Goal: Information Seeking & Learning: Find specific fact

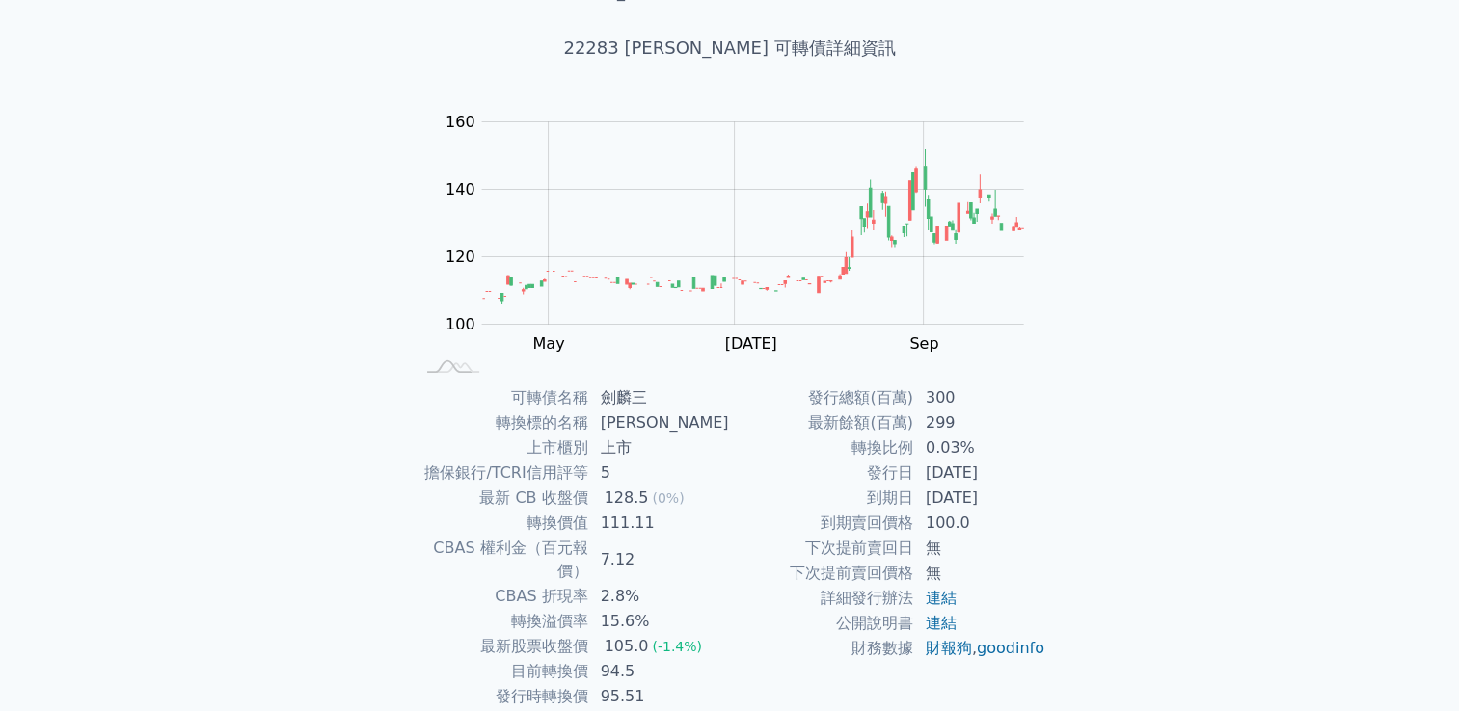
scroll to position [181, 0]
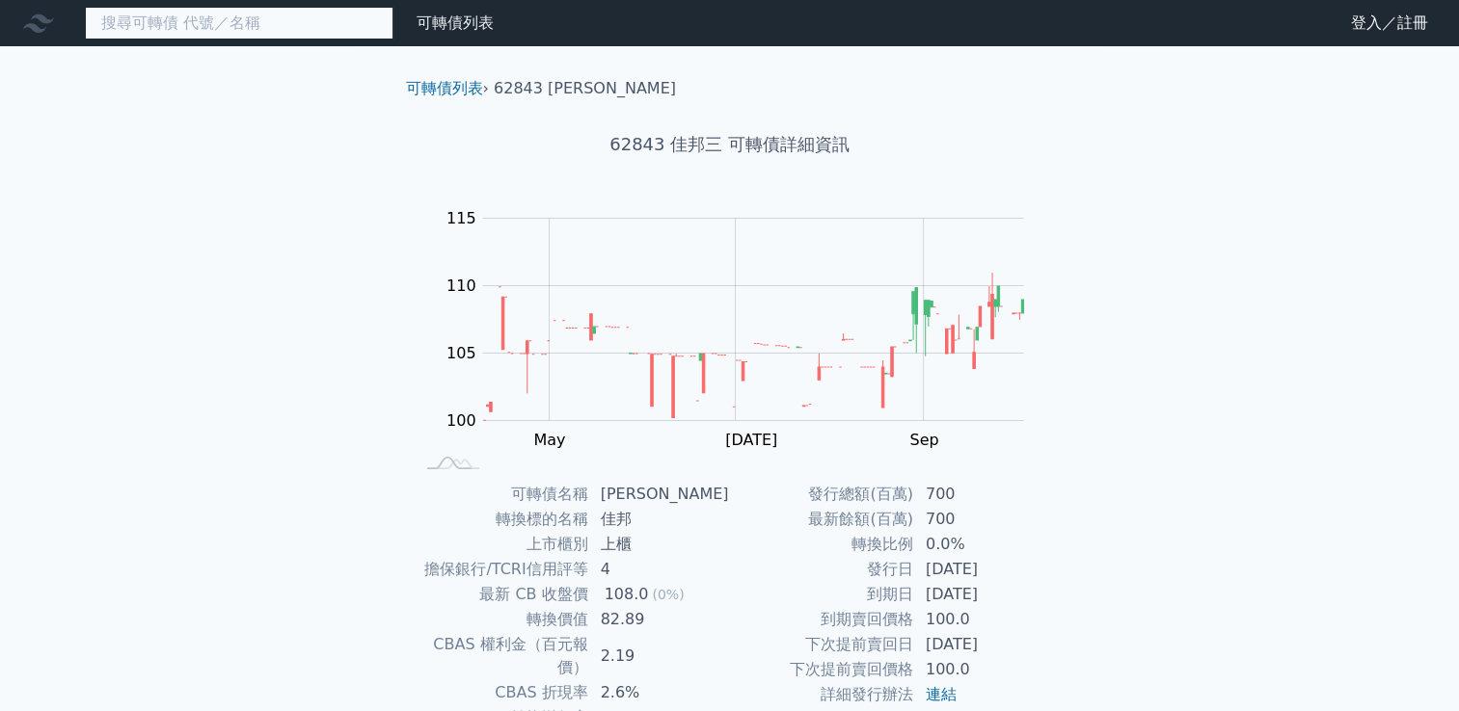
click at [300, 20] on input at bounding box center [239, 23] width 309 height 33
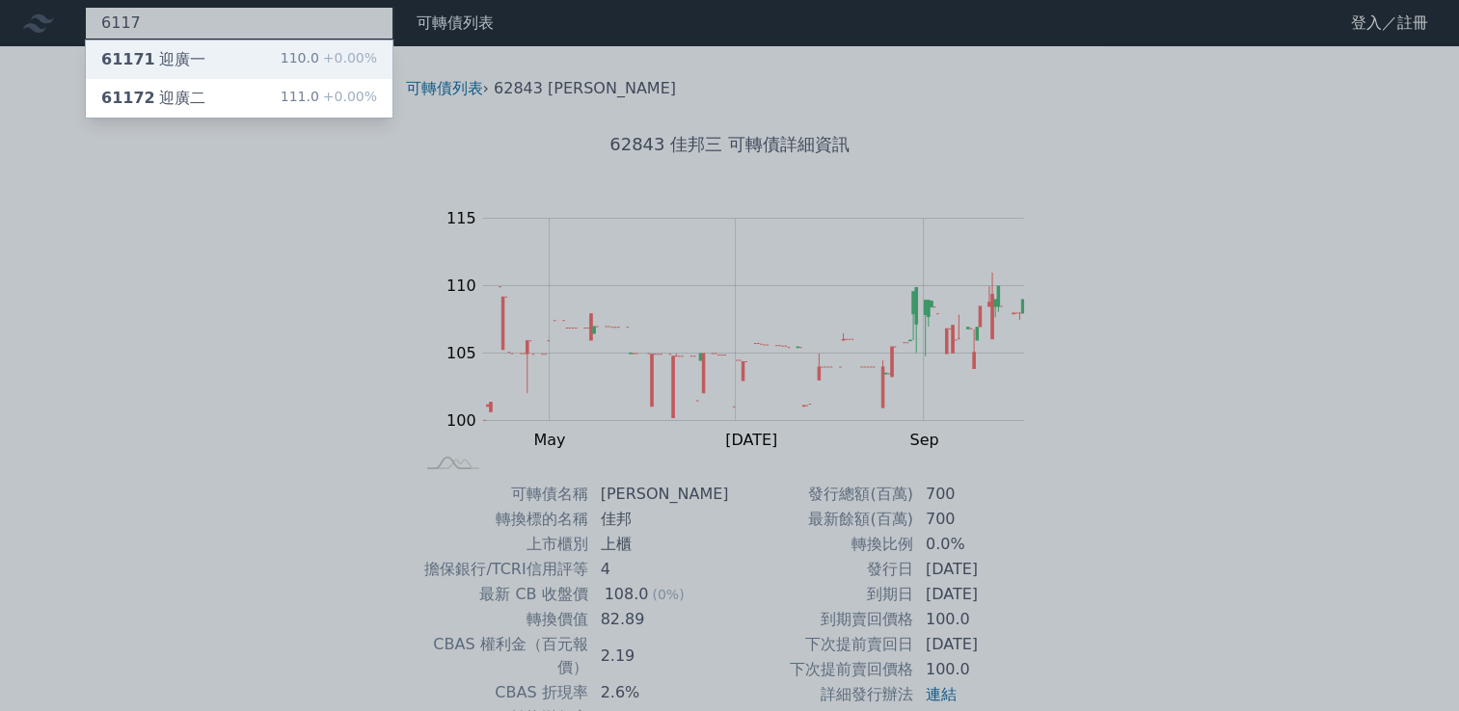
type input "6117"
click at [269, 53] on div "61171 迎廣一 110.0 +0.00%" at bounding box center [239, 59] width 307 height 39
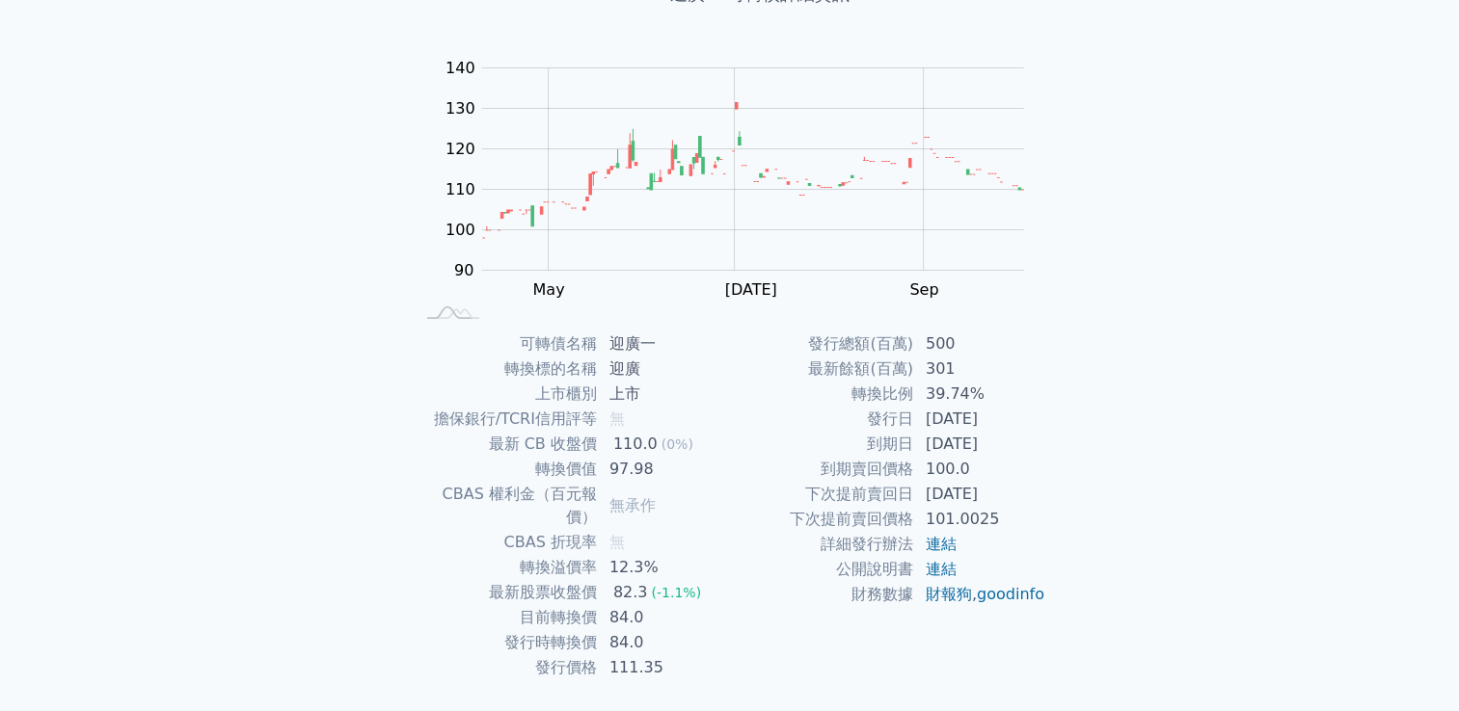
scroll to position [181, 0]
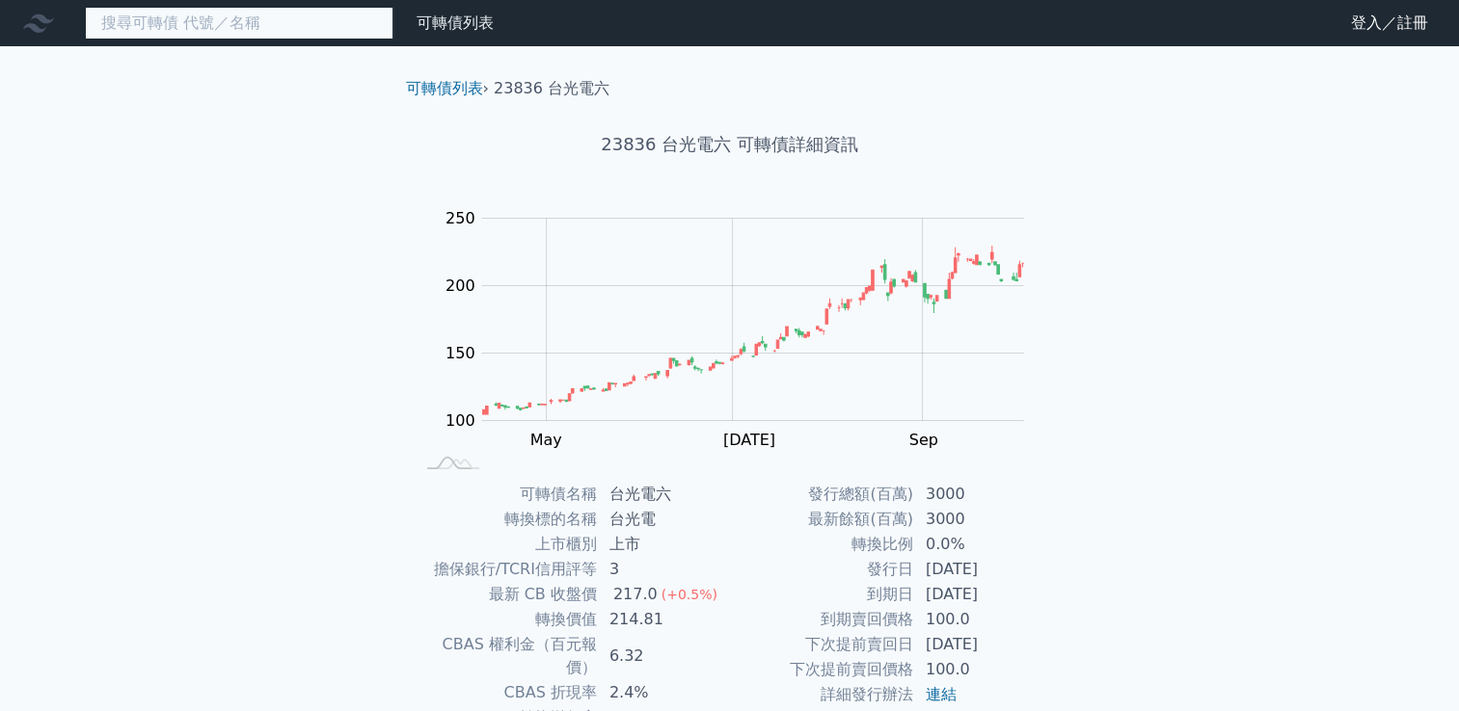
click at [282, 13] on input at bounding box center [239, 23] width 309 height 33
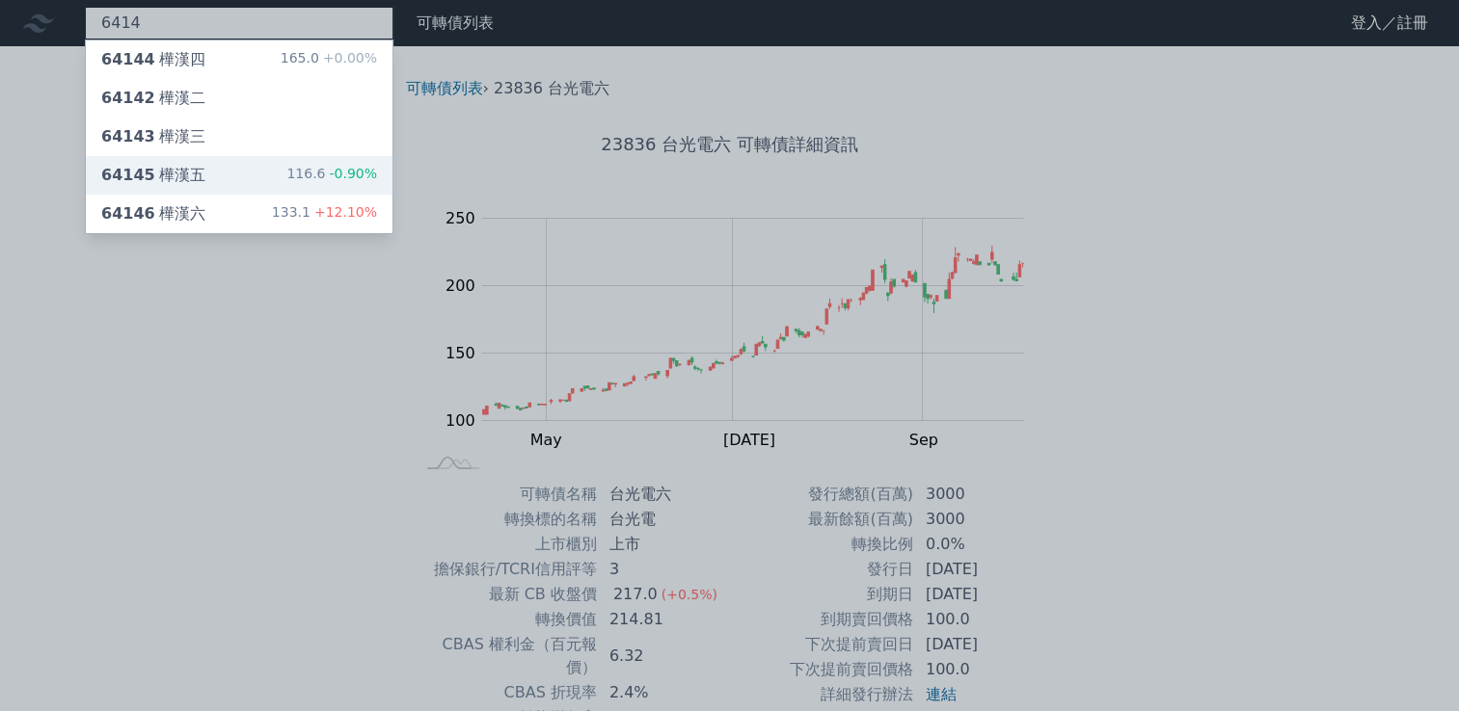
type input "6414"
click at [240, 187] on div "64145 樺漢五 116.6 -0.90%" at bounding box center [239, 175] width 307 height 39
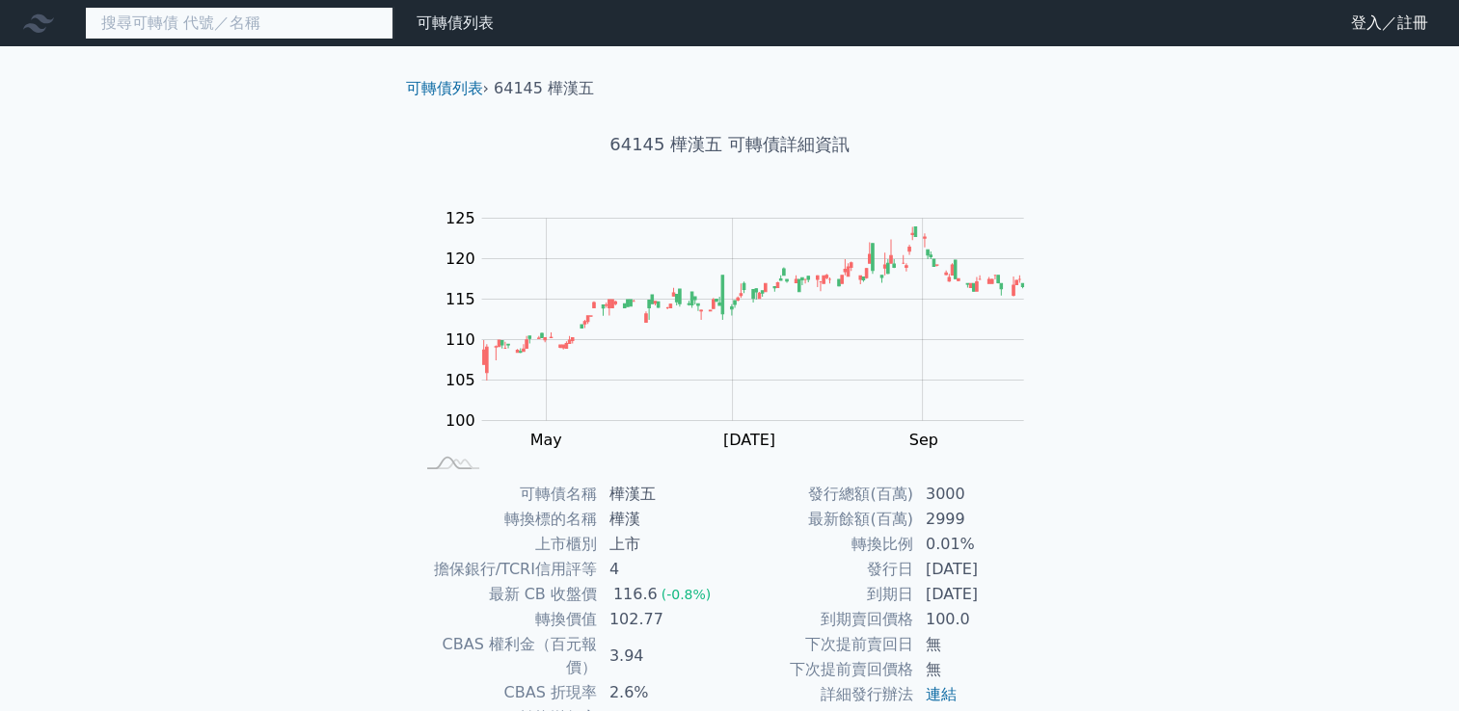
click at [267, 23] on input at bounding box center [239, 23] width 309 height 33
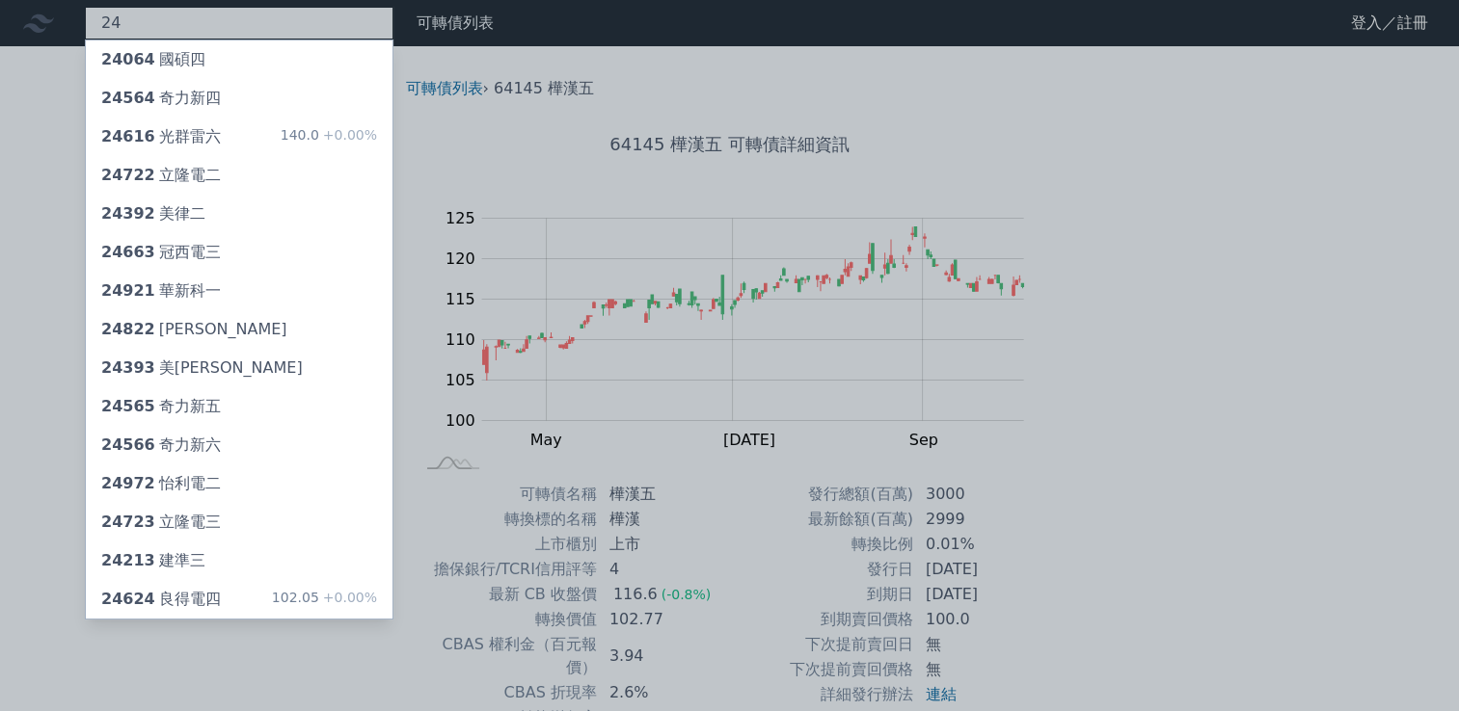
type input "2"
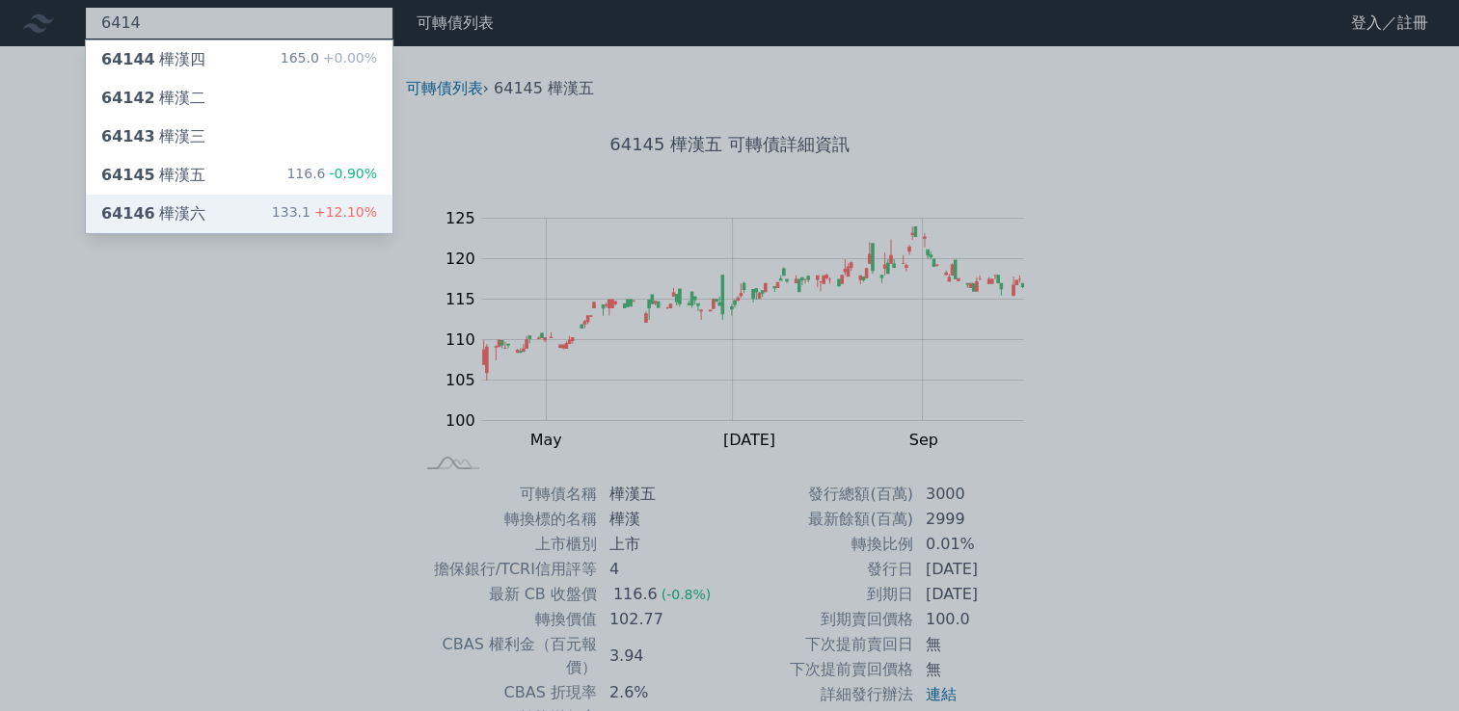
type input "6414"
click at [179, 214] on div "64146 樺漢六" at bounding box center [153, 213] width 104 height 23
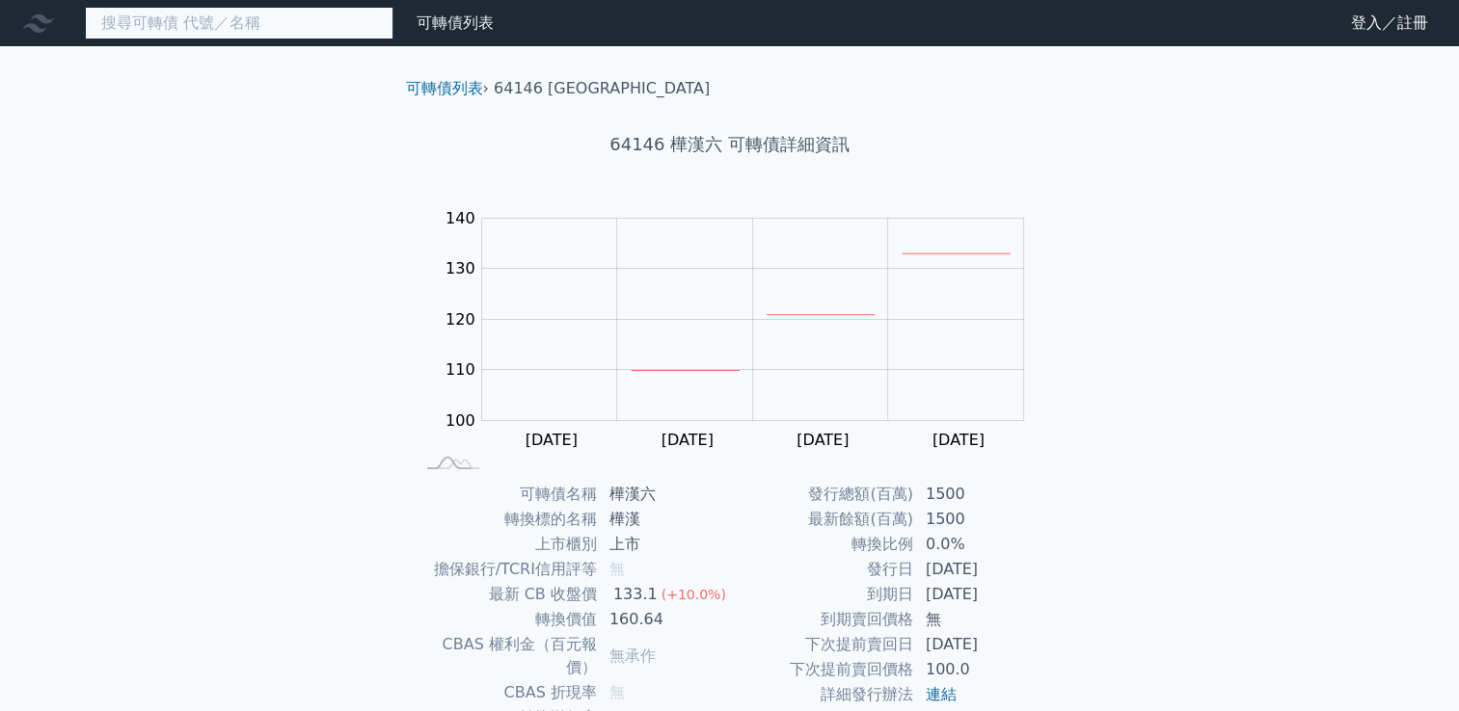
click at [268, 19] on input at bounding box center [239, 23] width 309 height 33
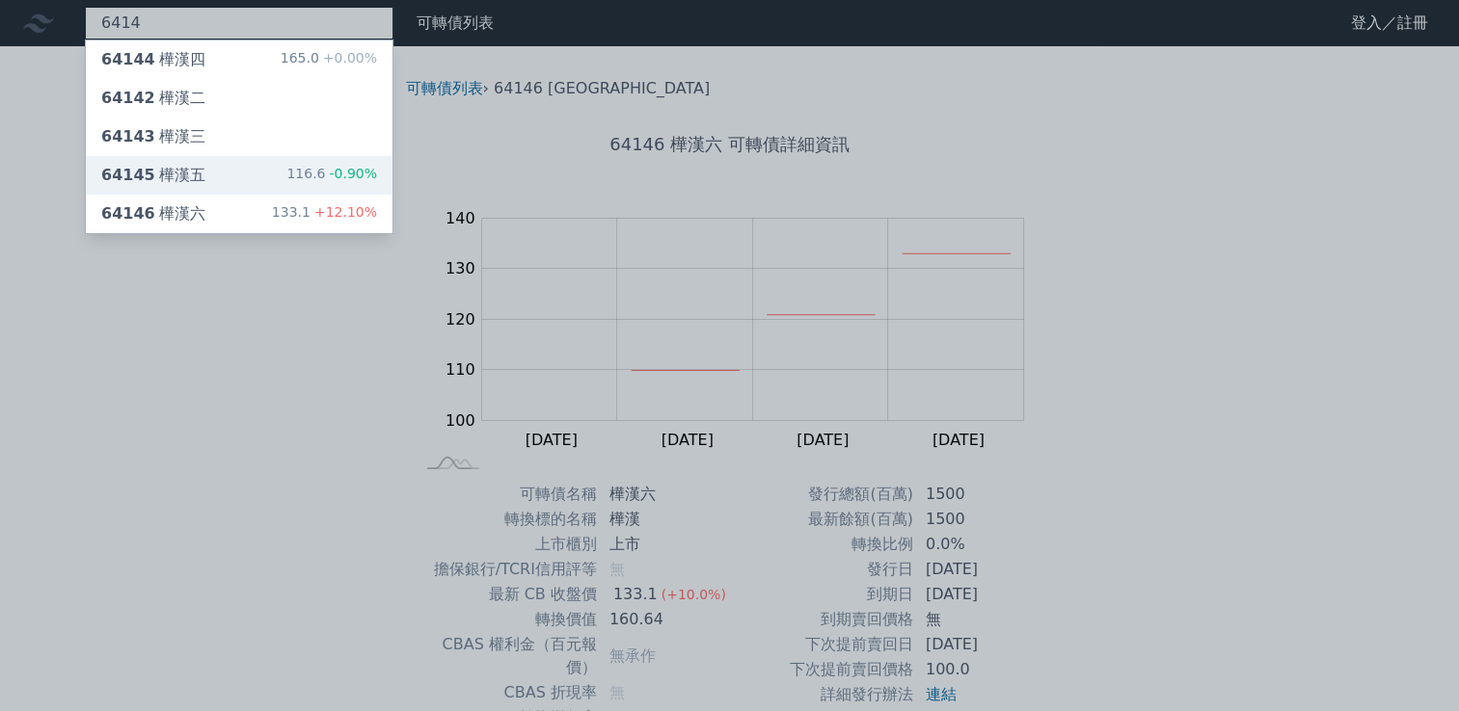
type input "6414"
click at [267, 161] on div "64145 樺漢五 116.6 -0.90%" at bounding box center [239, 175] width 307 height 39
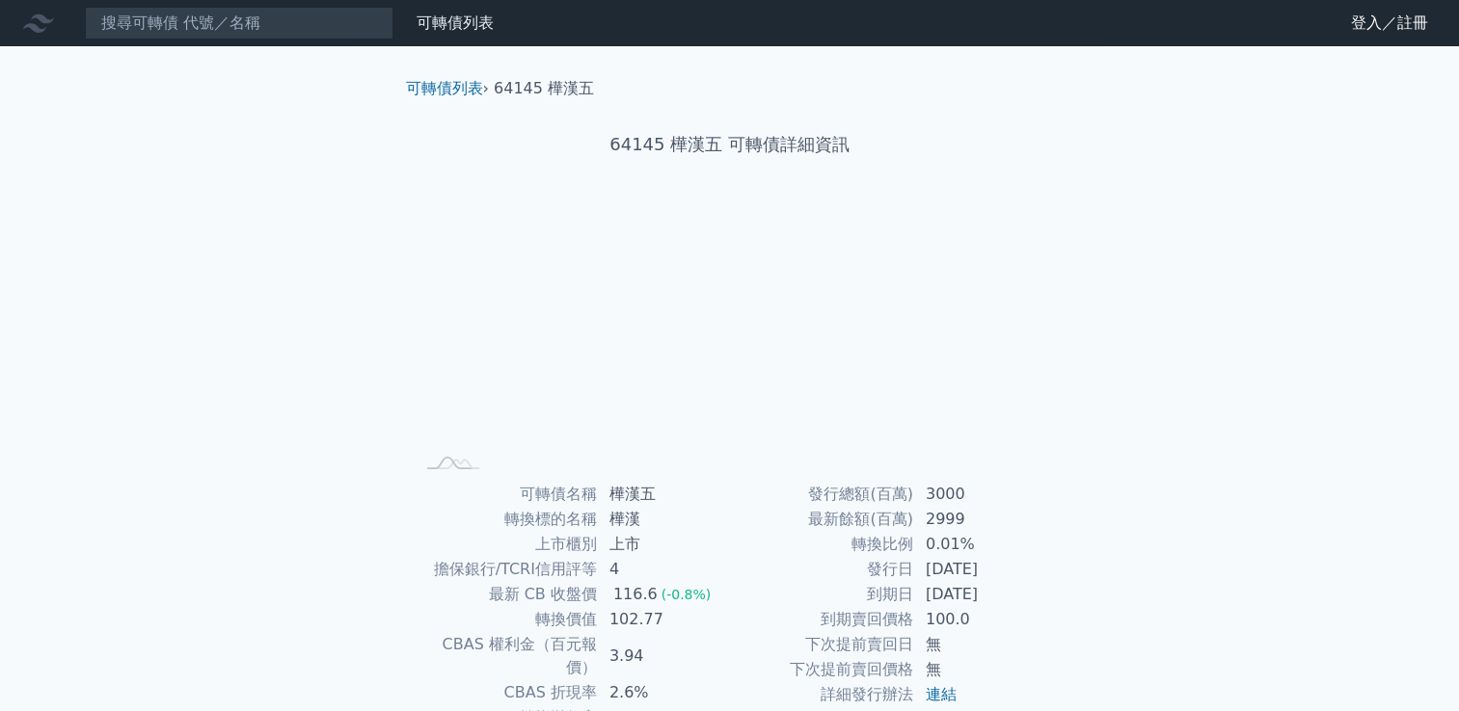
scroll to position [181, 0]
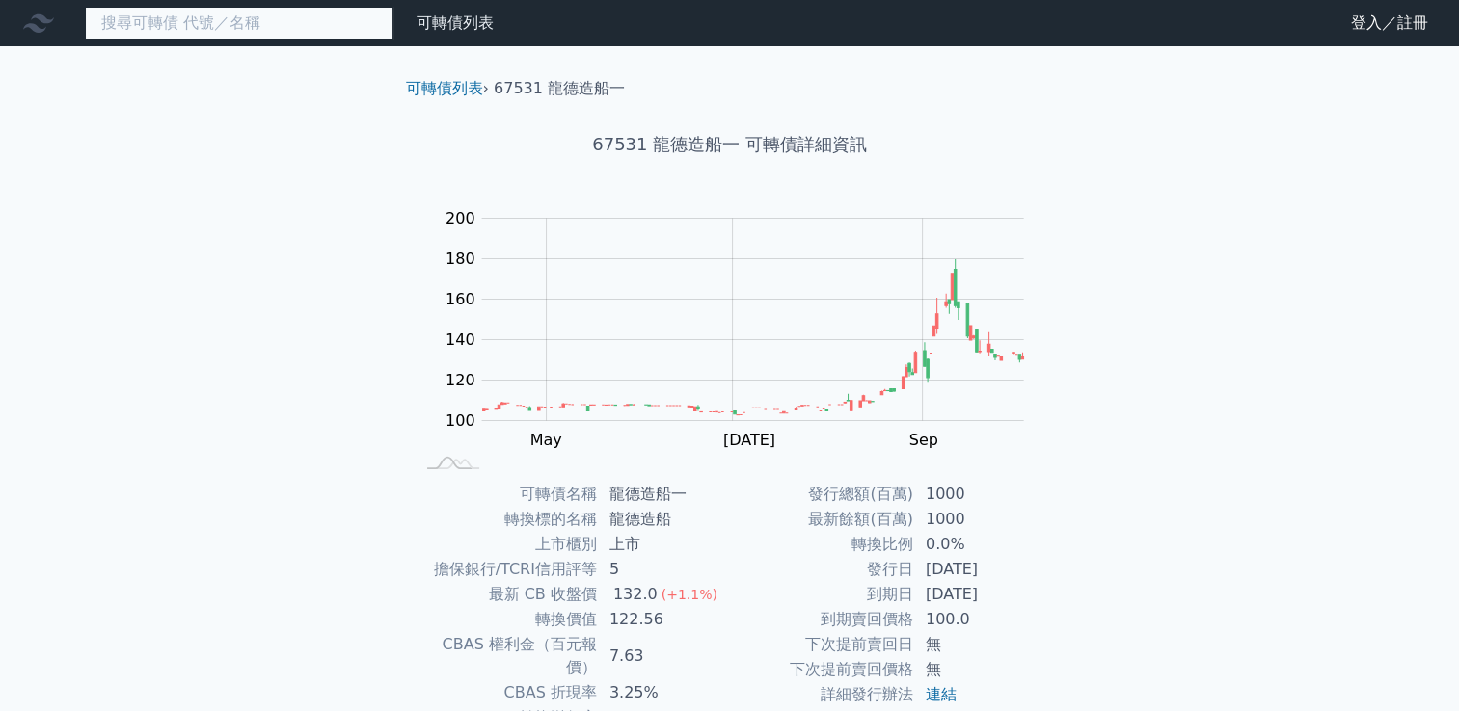
click at [282, 30] on input at bounding box center [239, 23] width 309 height 33
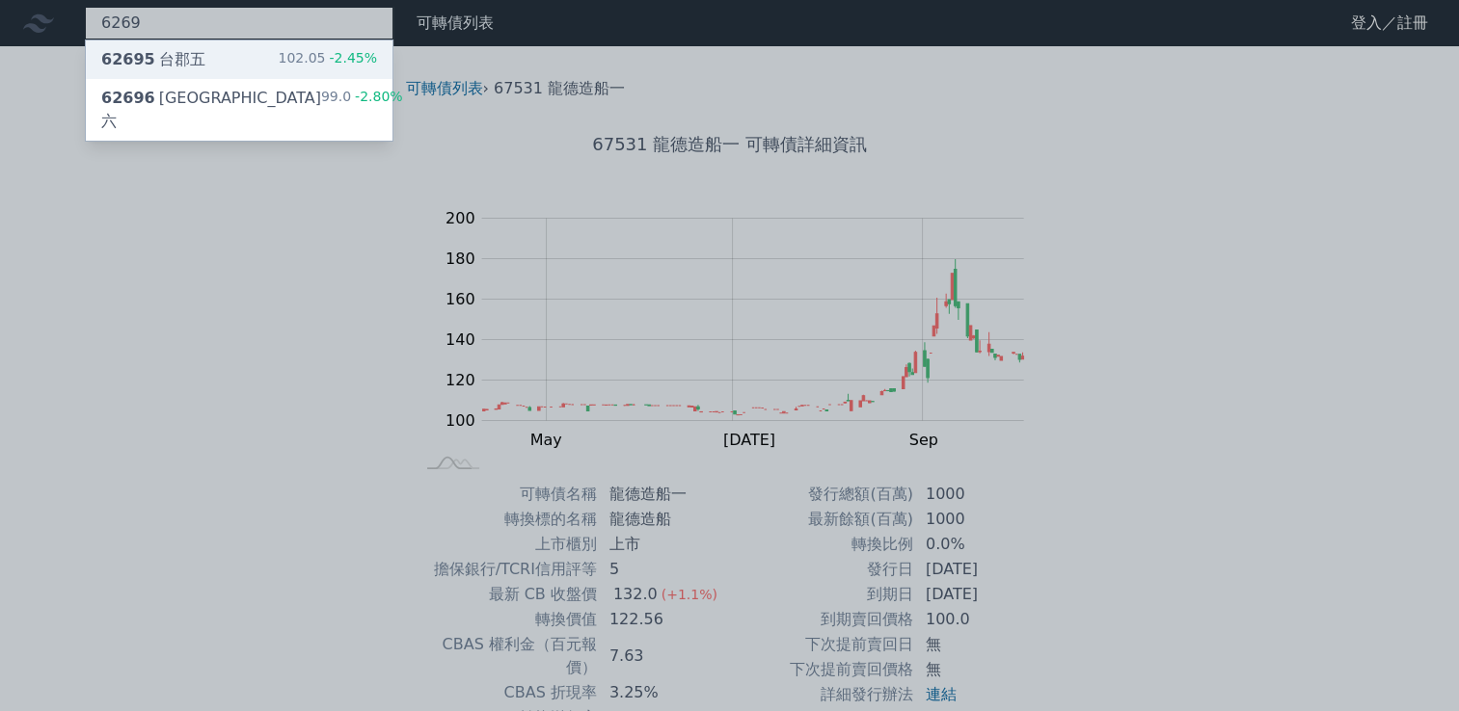
type input "6269"
click at [252, 52] on div "62695 台郡五 102.05 -2.45%" at bounding box center [239, 59] width 307 height 39
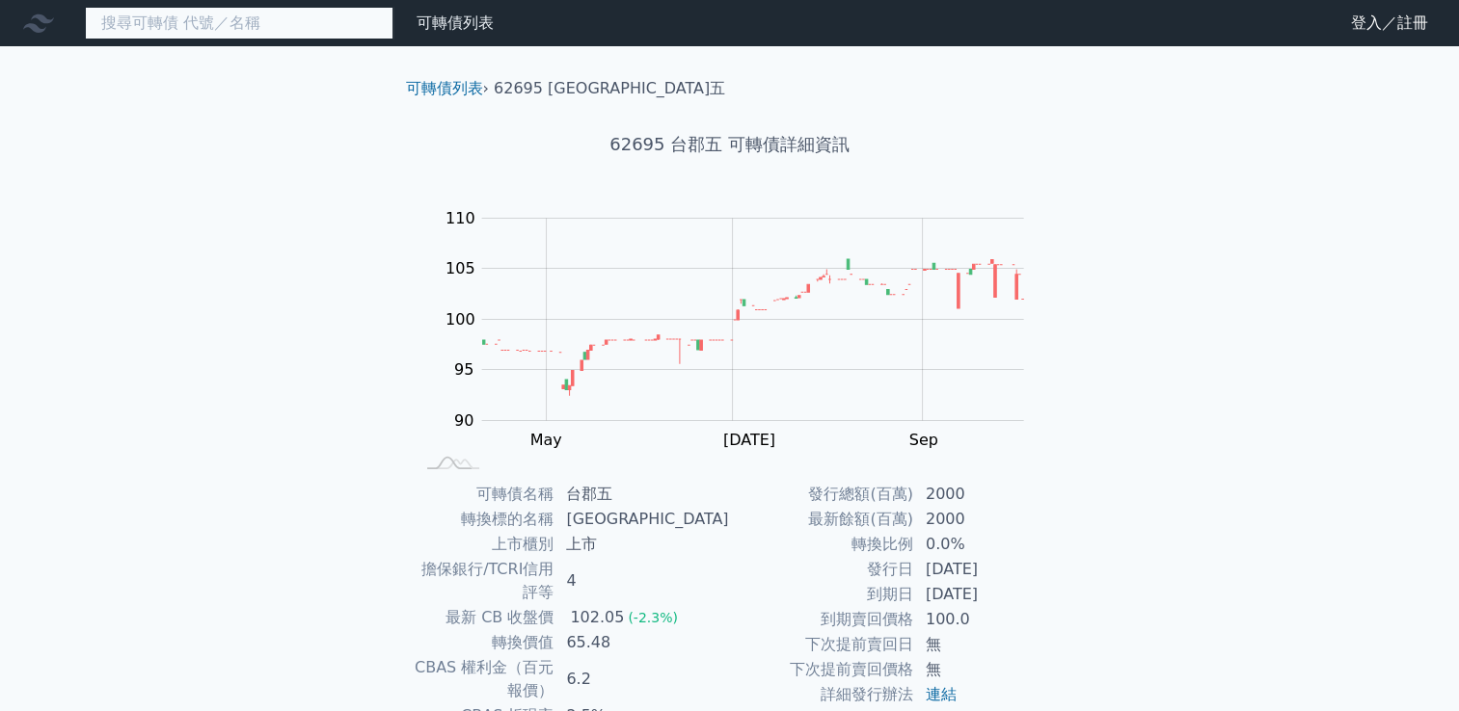
click at [288, 30] on input at bounding box center [239, 23] width 309 height 33
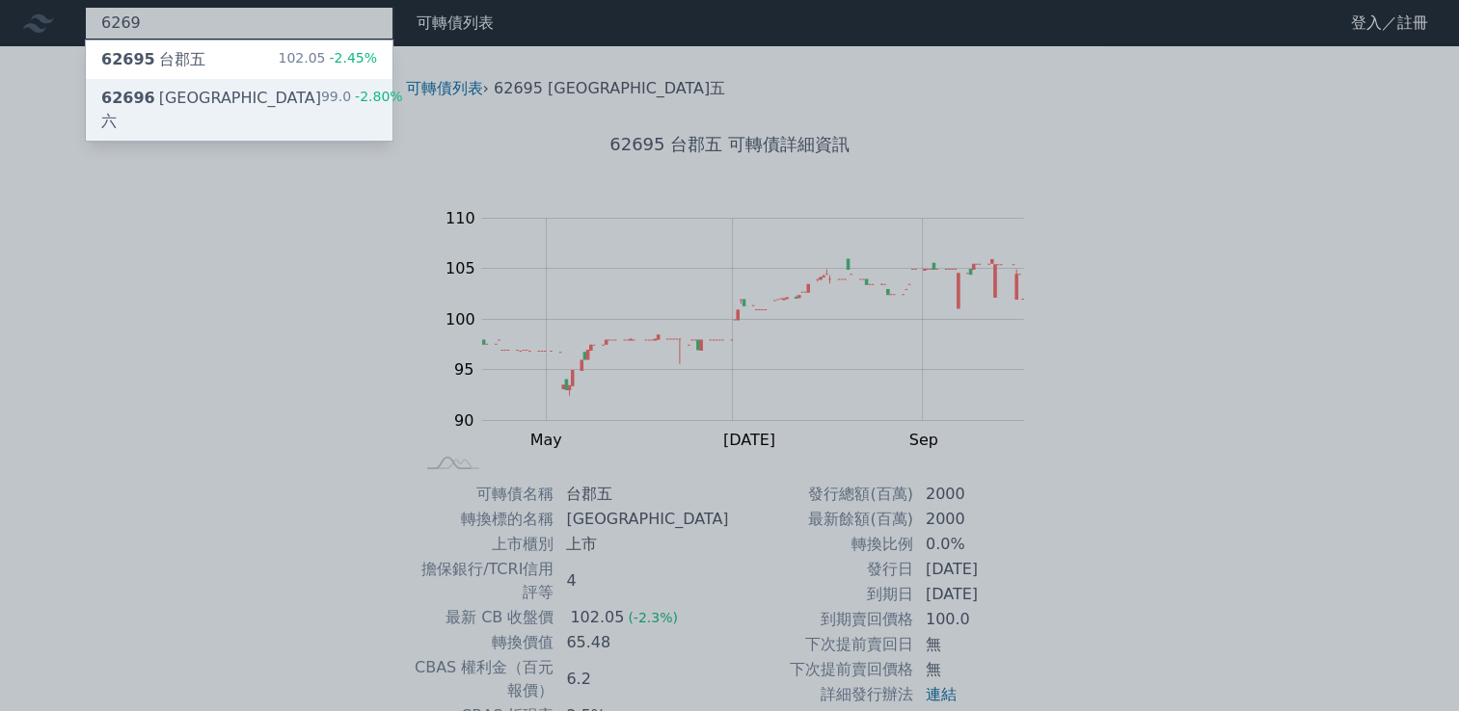
type input "6269"
click at [277, 84] on div "62696 台郡六 99.0 -2.80%" at bounding box center [239, 110] width 307 height 62
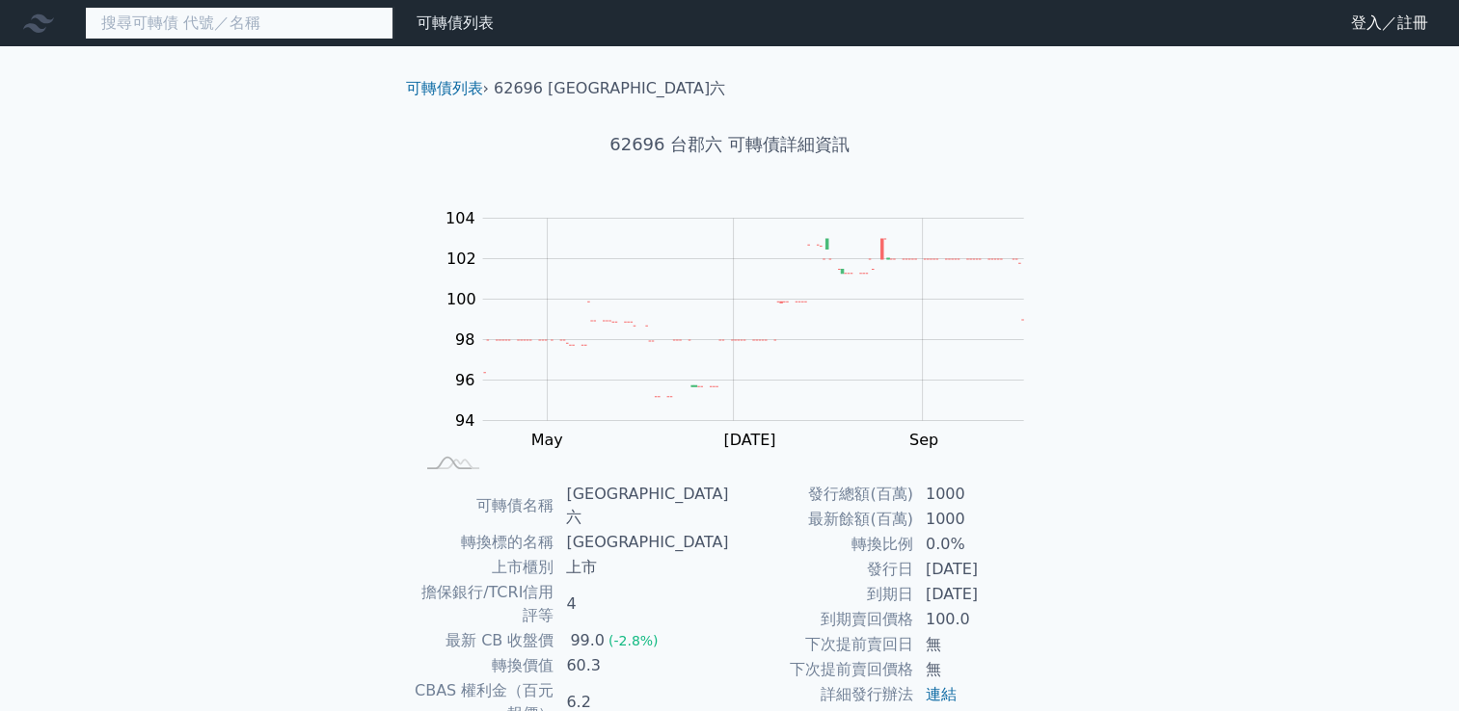
click at [239, 27] on input at bounding box center [239, 23] width 309 height 33
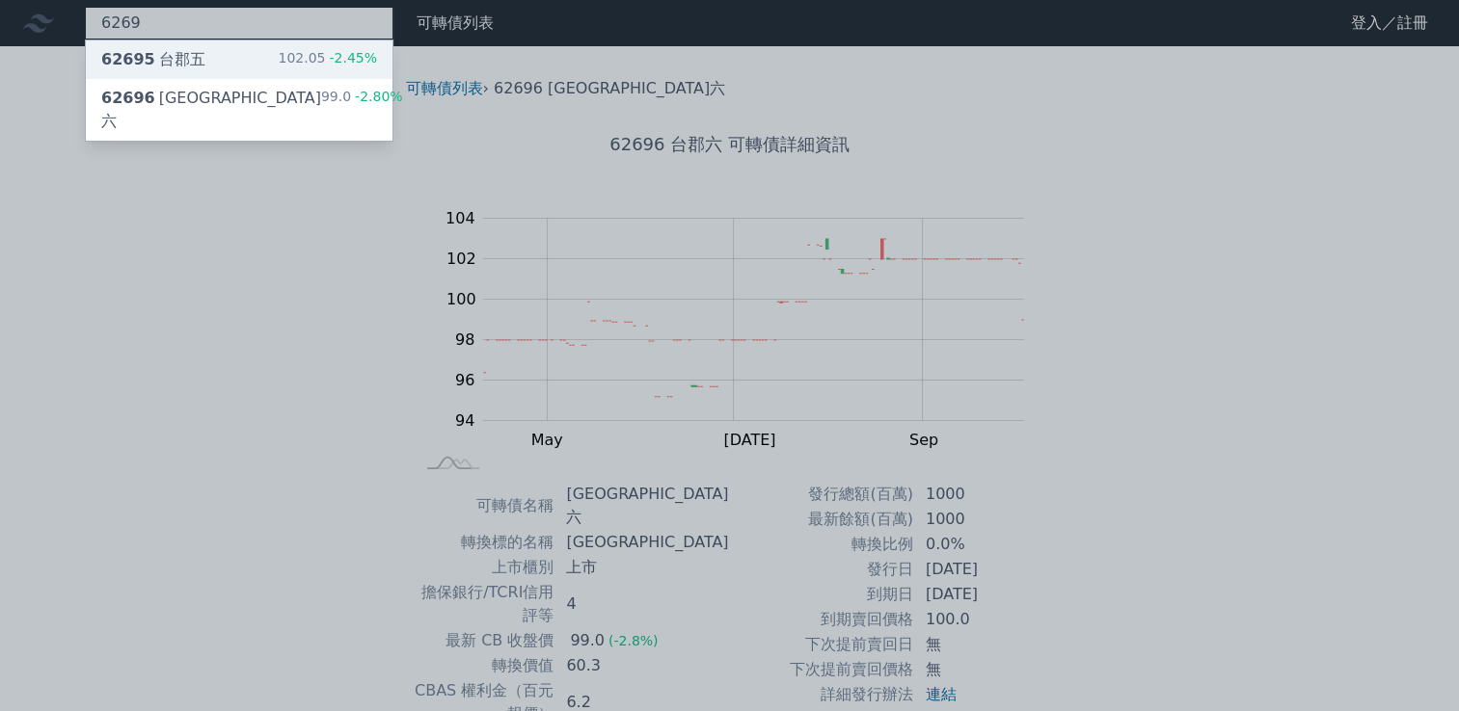
type input "6269"
click at [219, 53] on div "62695 台郡五 102.05 -2.45%" at bounding box center [239, 59] width 307 height 39
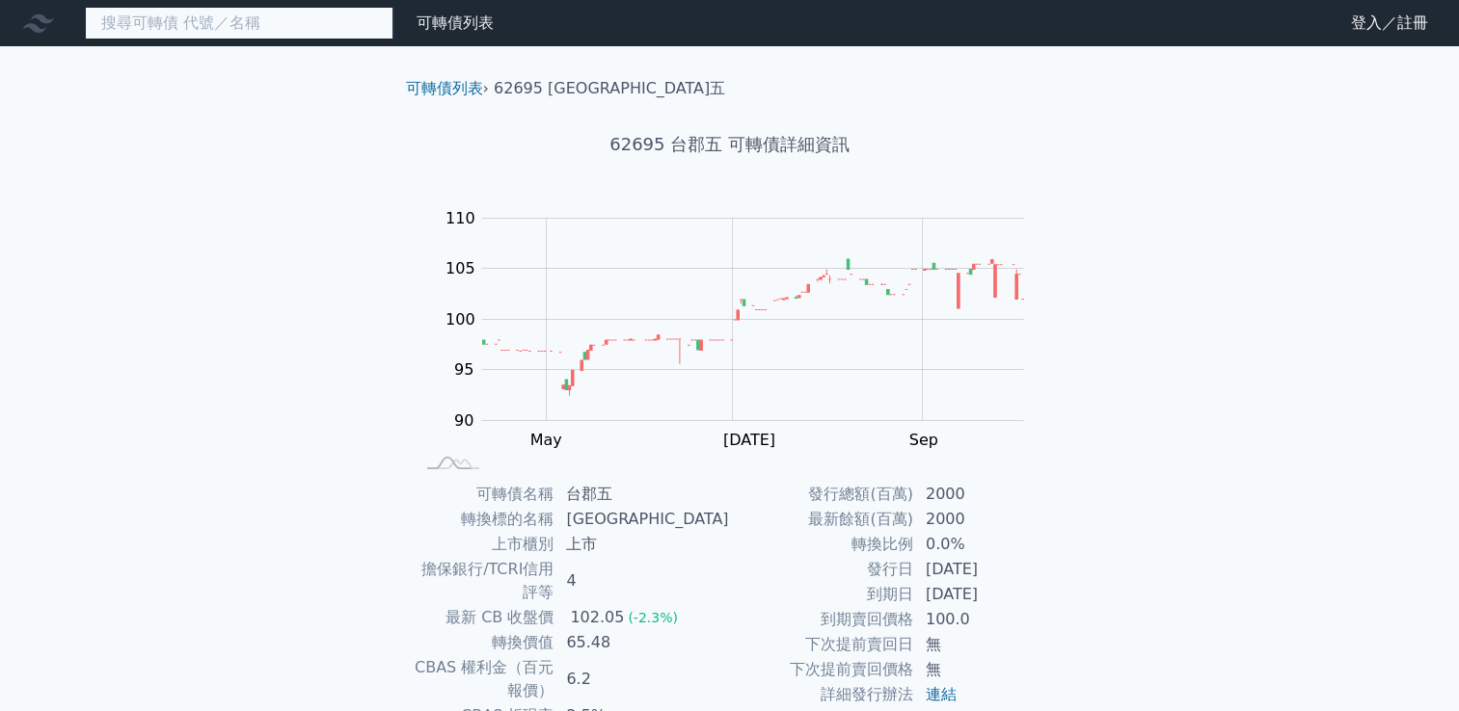
click at [300, 31] on input at bounding box center [239, 23] width 309 height 33
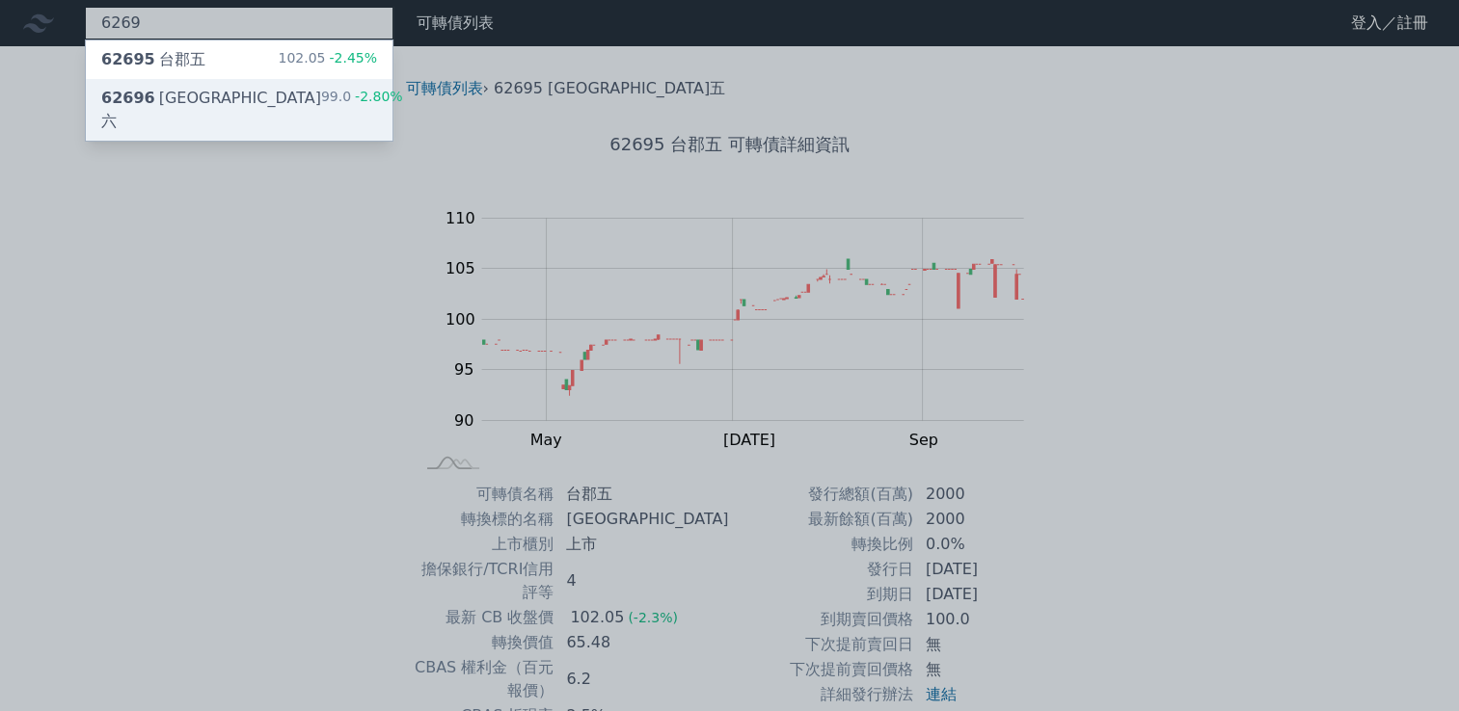
type input "6269"
click at [172, 100] on div "62696 台郡六" at bounding box center [211, 110] width 220 height 46
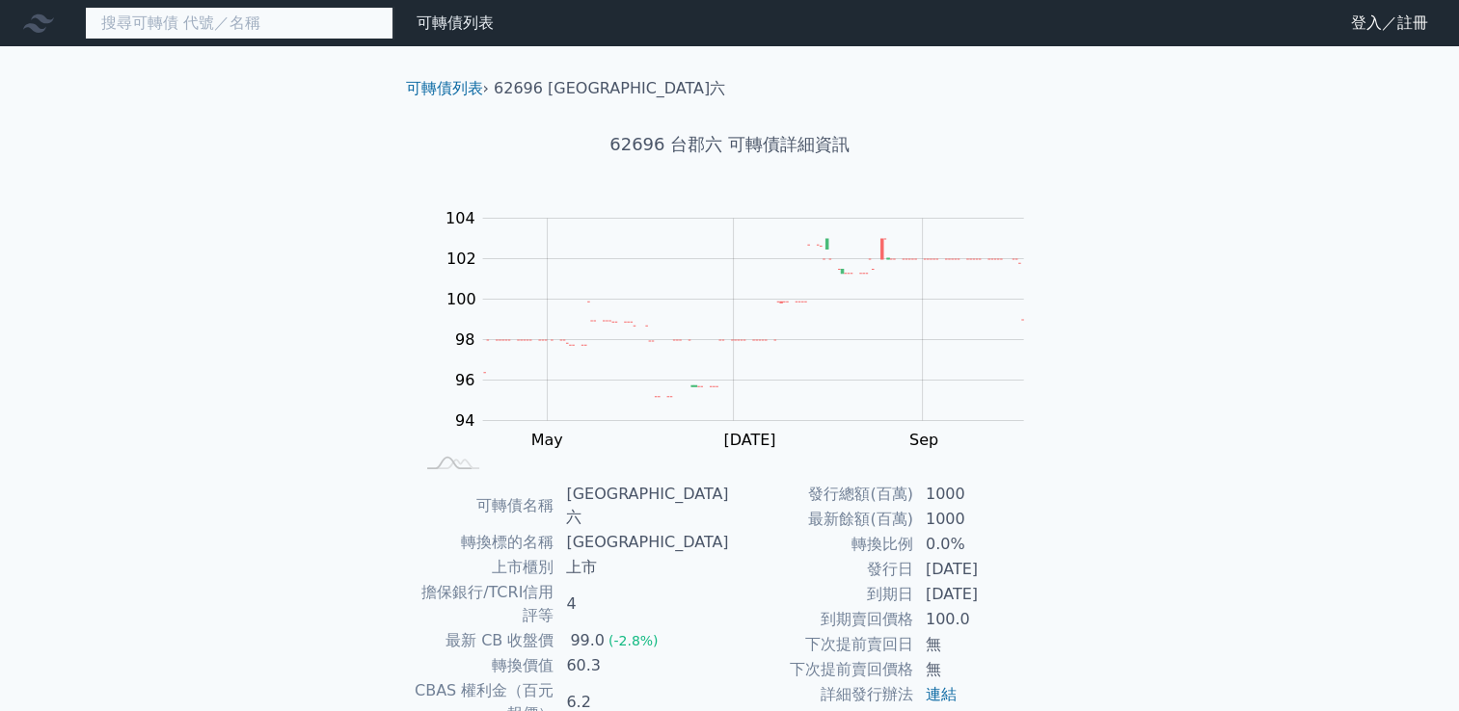
click at [257, 31] on input at bounding box center [239, 23] width 309 height 33
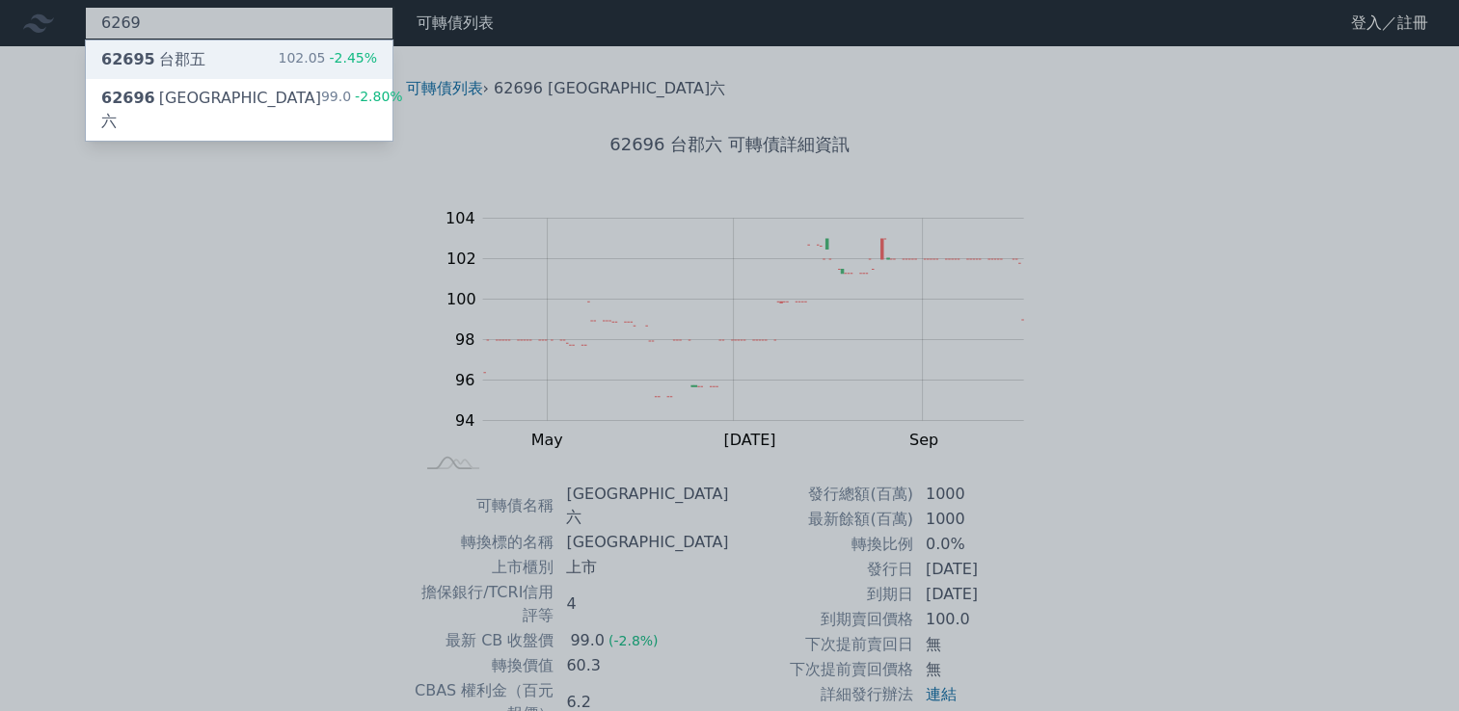
type input "6269"
click at [207, 66] on div "62695 台郡五 102.05 -2.45%" at bounding box center [239, 59] width 307 height 39
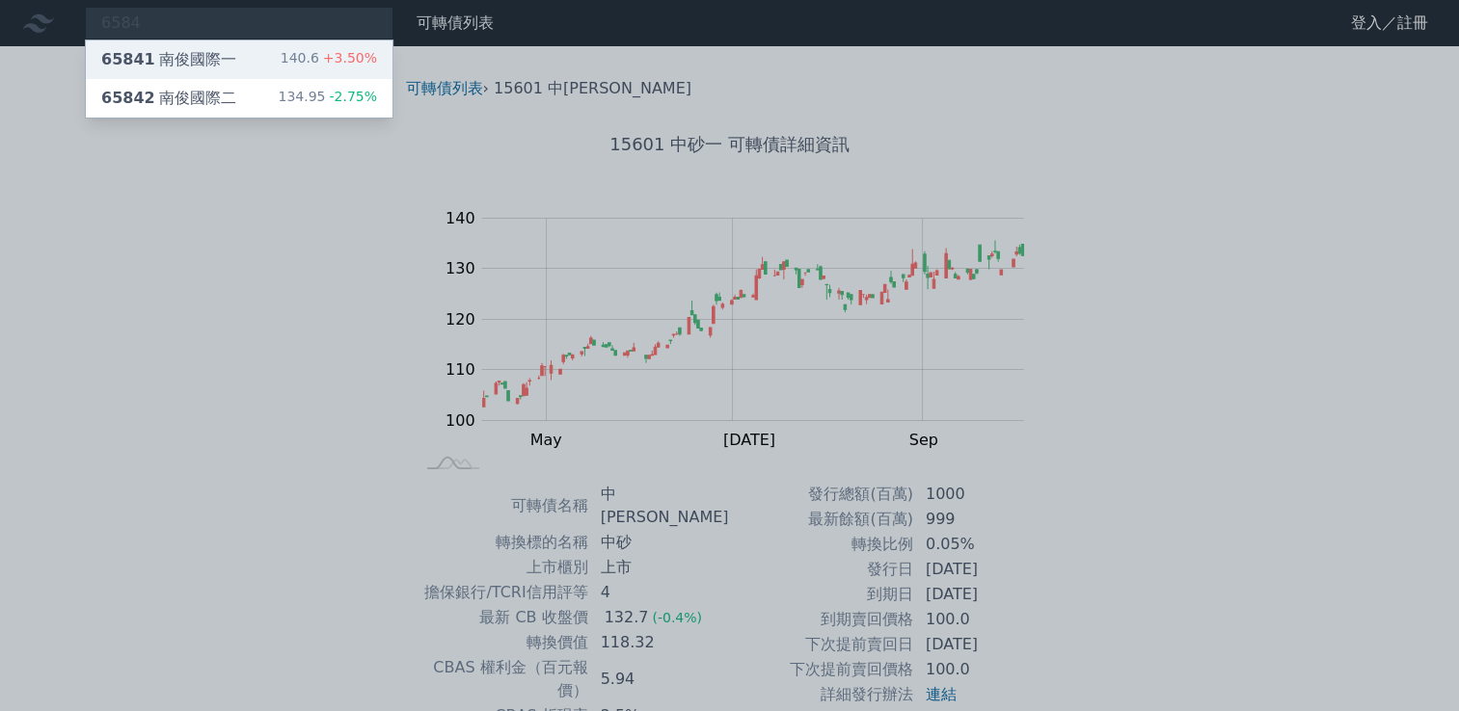
type input "6584"
click at [226, 48] on div "65841 南俊國際一" at bounding box center [168, 59] width 135 height 23
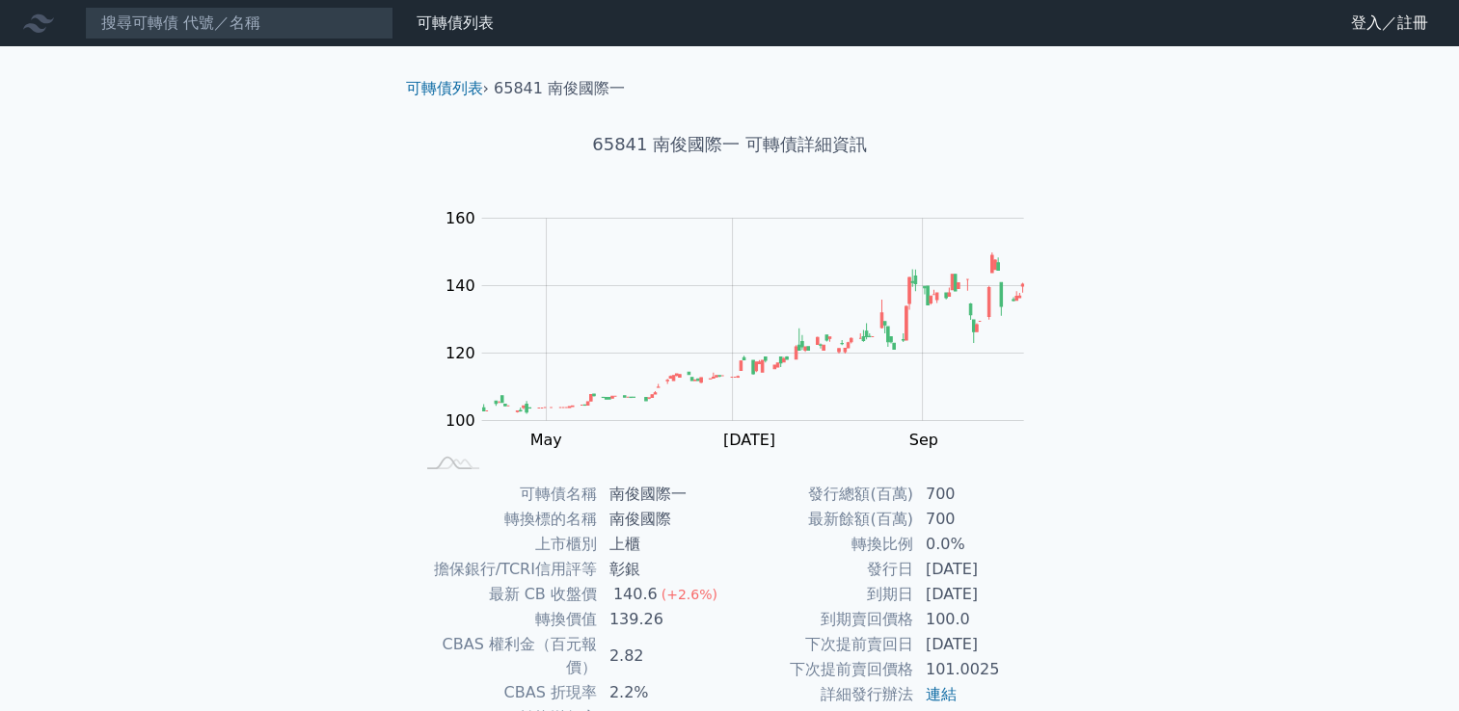
scroll to position [181, 0]
